Goal: Task Accomplishment & Management: Complete application form

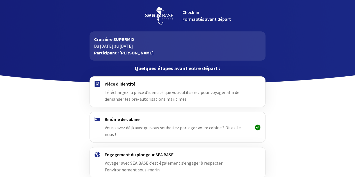
scroll to position [25, 0]
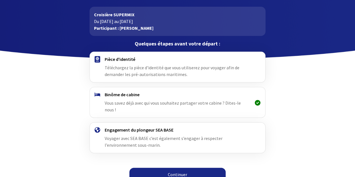
click at [178, 168] on link "Continuer" at bounding box center [177, 174] width 96 height 13
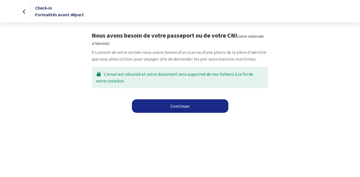
click at [181, 101] on link "Continuer" at bounding box center [180, 105] width 96 height 13
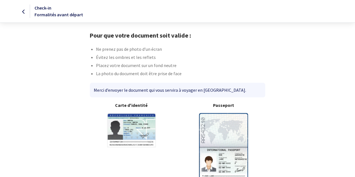
scroll to position [32, 0]
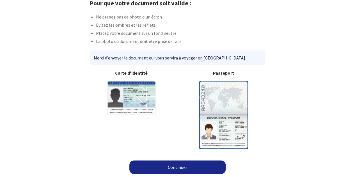
click at [186, 165] on link "Continuer" at bounding box center [177, 167] width 96 height 13
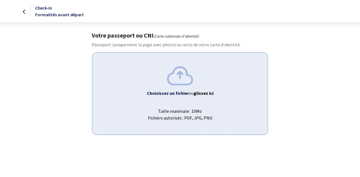
click at [181, 95] on b "Choisissez un fichier" at bounding box center [168, 93] width 42 height 6
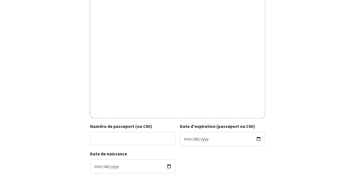
scroll to position [165, 0]
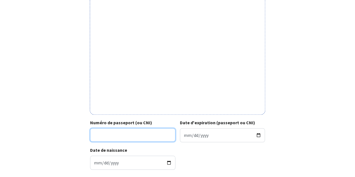
click at [142, 134] on input "Numéro de passeport (ou CNI)" at bounding box center [132, 134] width 85 height 13
type input "20DH33529"
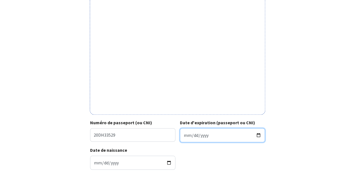
click at [207, 135] on input "Date d'expiration (passeport ou CNI)" at bounding box center [222, 135] width 85 height 14
type input "2030-09-02"
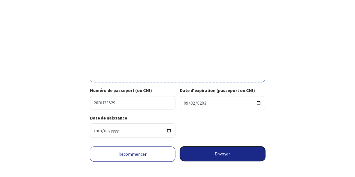
click at [218, 159] on button "Envoyer" at bounding box center [223, 154] width 86 height 15
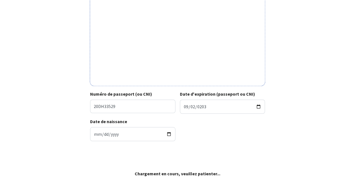
scroll to position [193, 0]
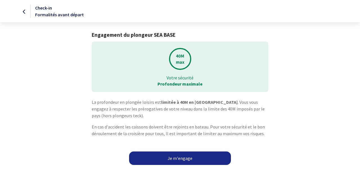
click at [187, 155] on link "Je m'engage" at bounding box center [180, 158] width 102 height 13
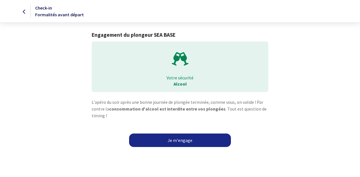
click at [188, 140] on link "Je m'engage" at bounding box center [180, 140] width 102 height 13
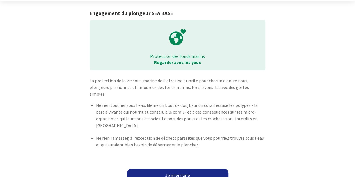
scroll to position [23, 0]
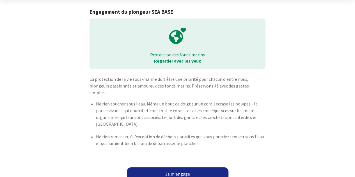
drag, startPoint x: 183, startPoint y: 167, endPoint x: 170, endPoint y: 161, distance: 14.4
drag, startPoint x: 168, startPoint y: 162, endPoint x: 172, endPoint y: 165, distance: 4.8
click at [172, 167] on link "Je m'engage" at bounding box center [178, 173] width 102 height 13
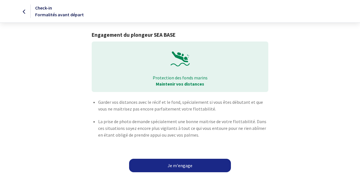
click at [172, 165] on link "Je m'engage" at bounding box center [180, 165] width 102 height 13
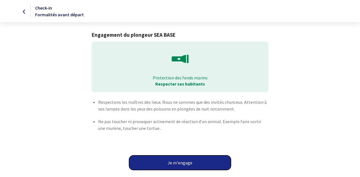
click at [172, 165] on button "Je m'engage" at bounding box center [180, 163] width 102 height 15
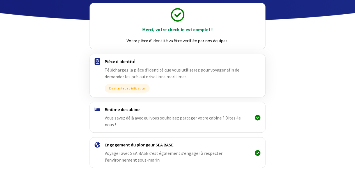
scroll to position [77, 0]
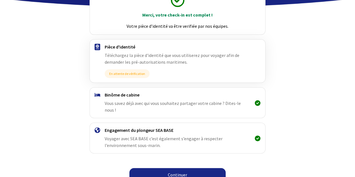
click at [177, 169] on link "Continuer" at bounding box center [177, 174] width 96 height 13
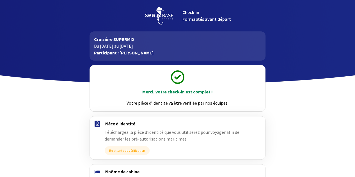
scroll to position [77, 0]
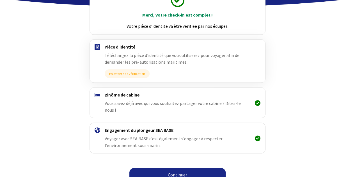
click at [204, 168] on link "Continuer" at bounding box center [177, 174] width 96 height 13
